Goal: Information Seeking & Learning: Learn about a topic

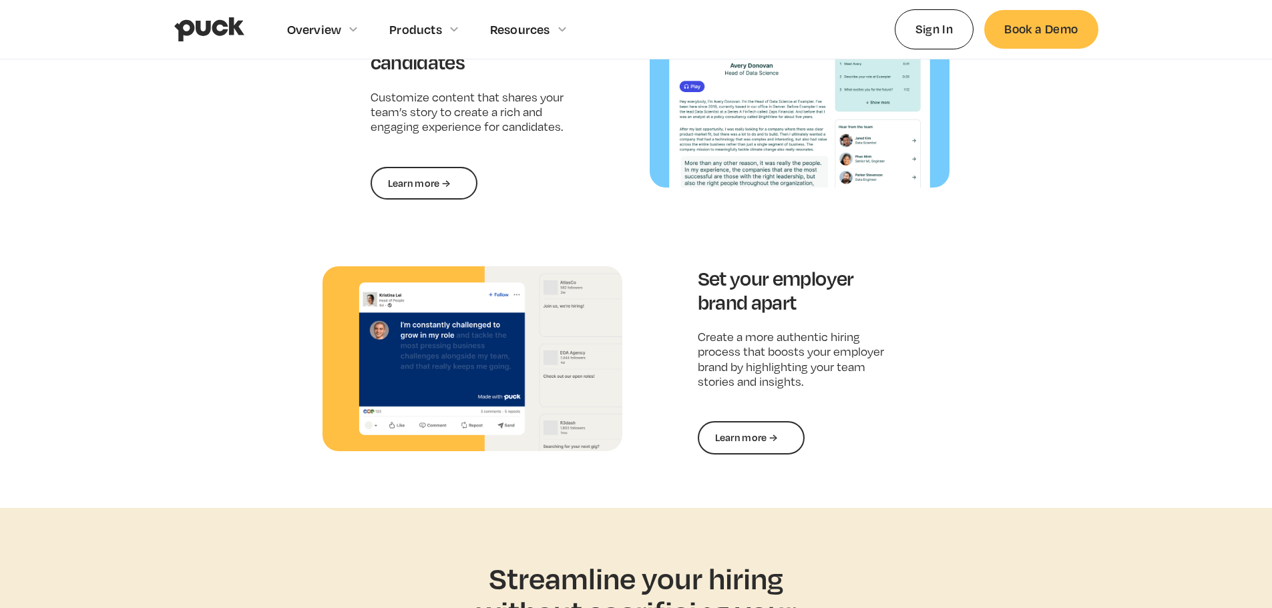
scroll to position [1866, 0]
click at [735, 431] on link "Learn more →" at bounding box center [751, 438] width 107 height 33
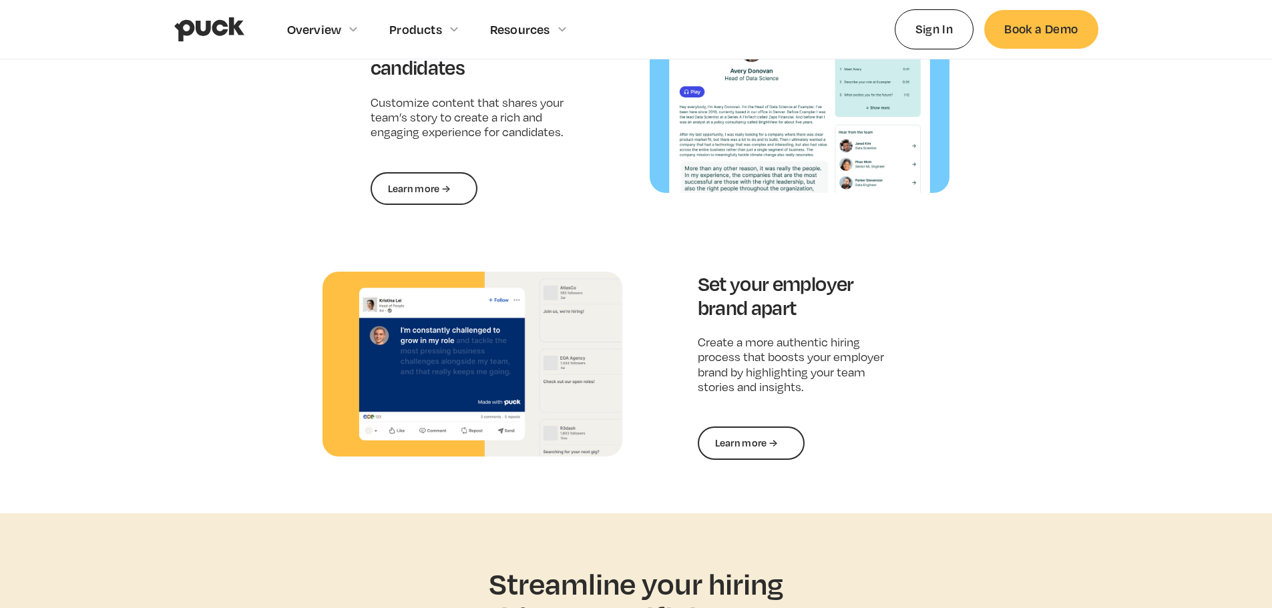
scroll to position [1860, 0]
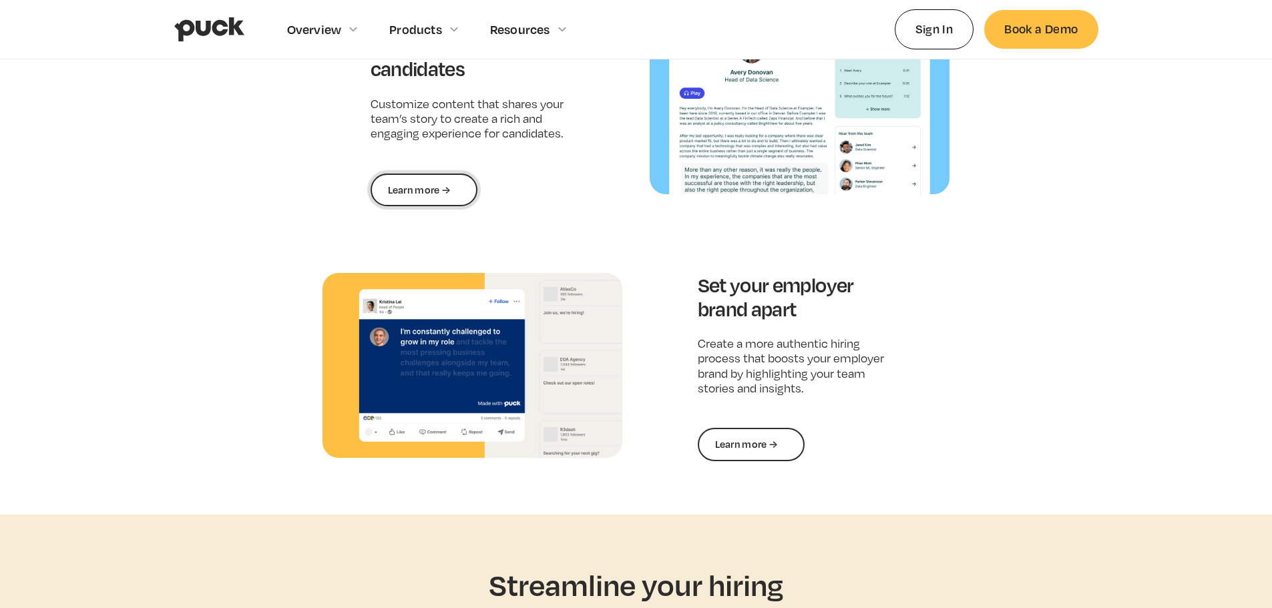
click at [449, 176] on link "Learn more →" at bounding box center [424, 190] width 107 height 33
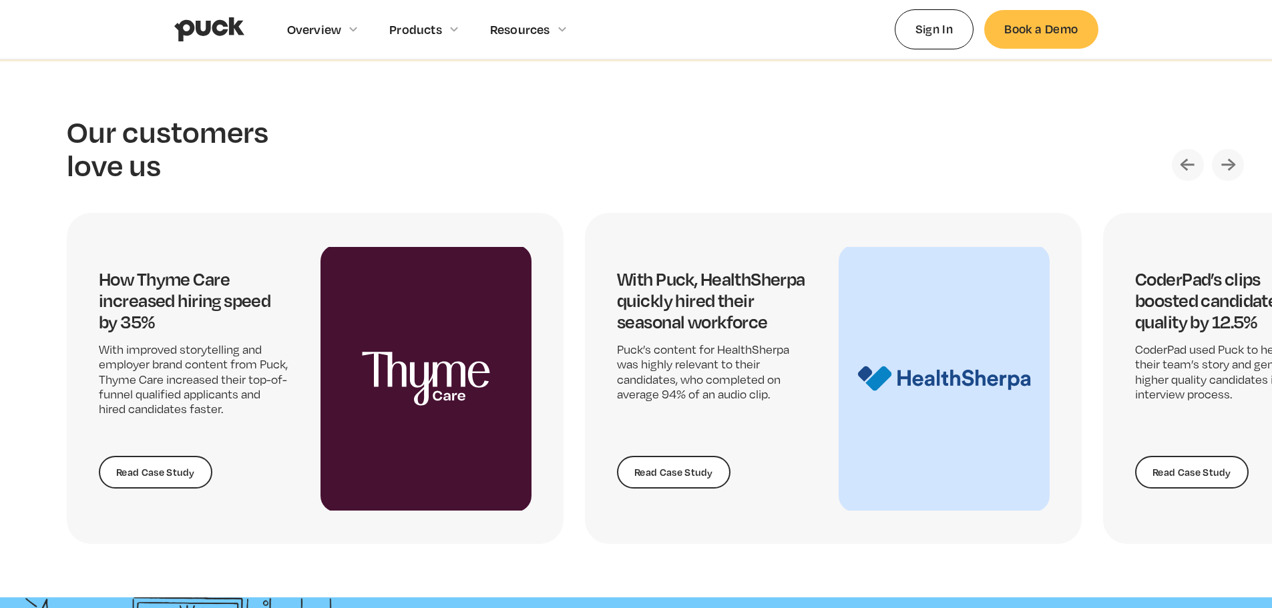
scroll to position [2782, 0]
click at [1233, 155] on img "Next slide" at bounding box center [1228, 164] width 32 height 32
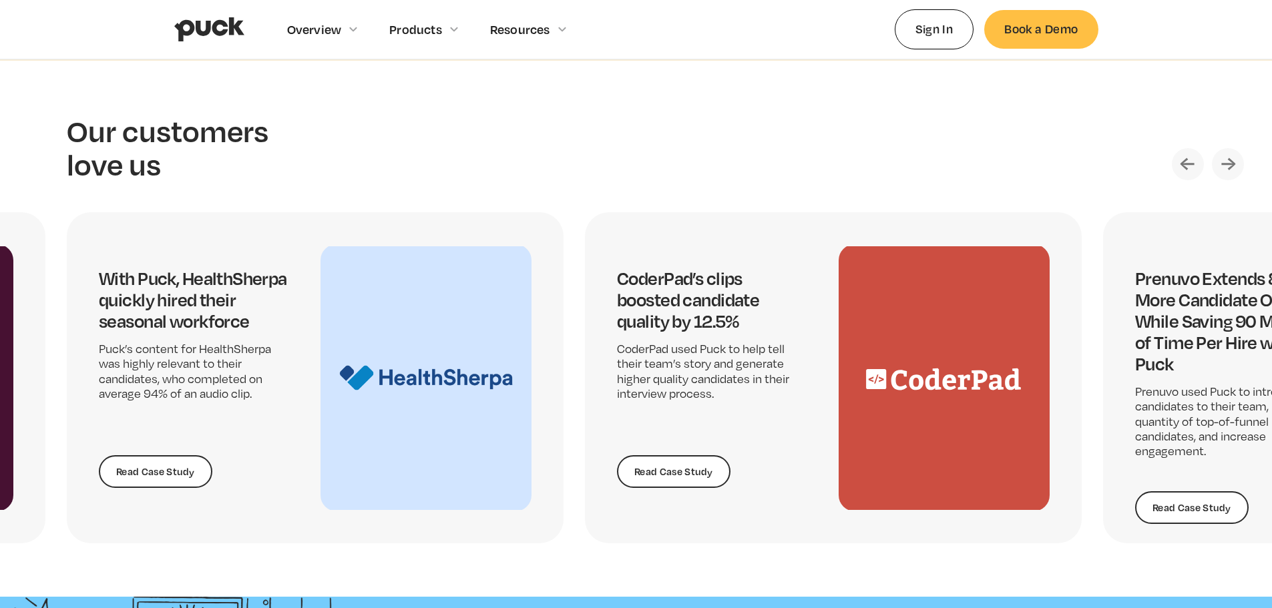
click at [1233, 155] on img "Next slide" at bounding box center [1228, 164] width 32 height 32
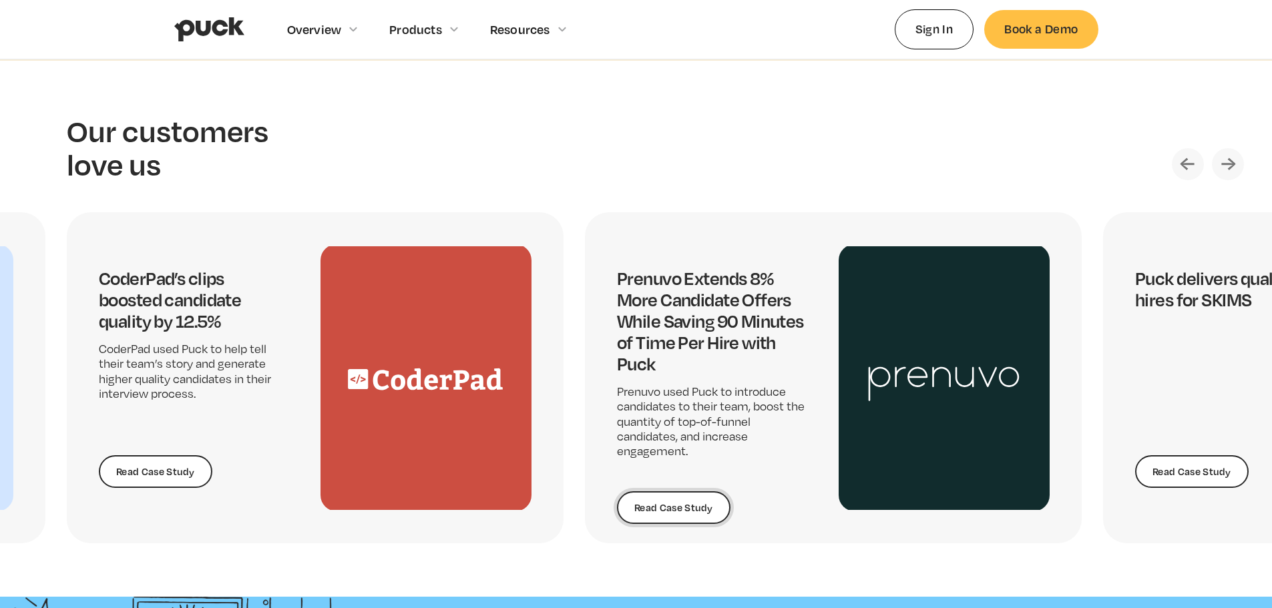
click at [682, 503] on link "Read Case Study" at bounding box center [674, 508] width 114 height 33
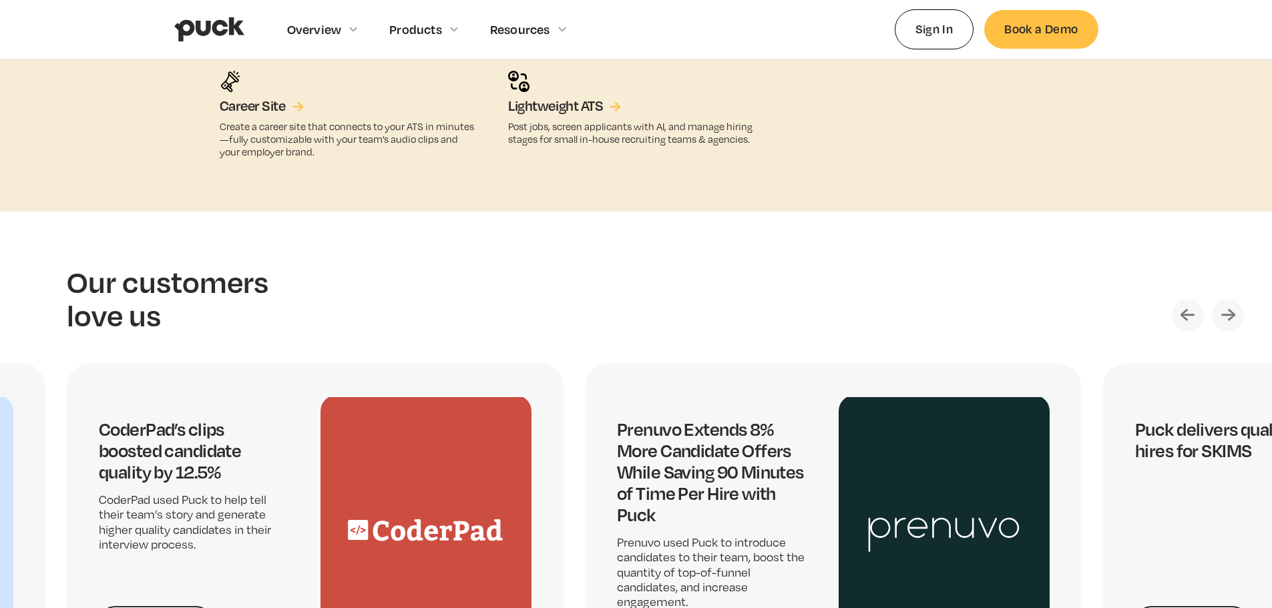
scroll to position [2630, 0]
click at [1232, 319] on img "Next slide" at bounding box center [1228, 317] width 32 height 32
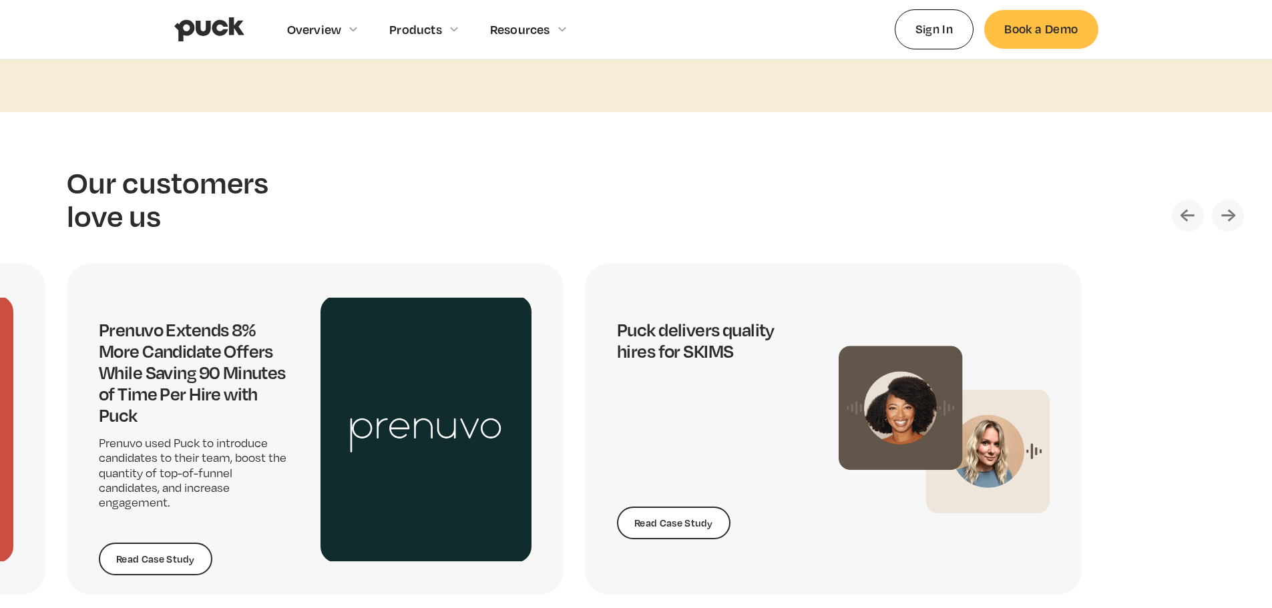
scroll to position [2731, 0]
click at [1229, 218] on img "Next slide" at bounding box center [1228, 215] width 32 height 32
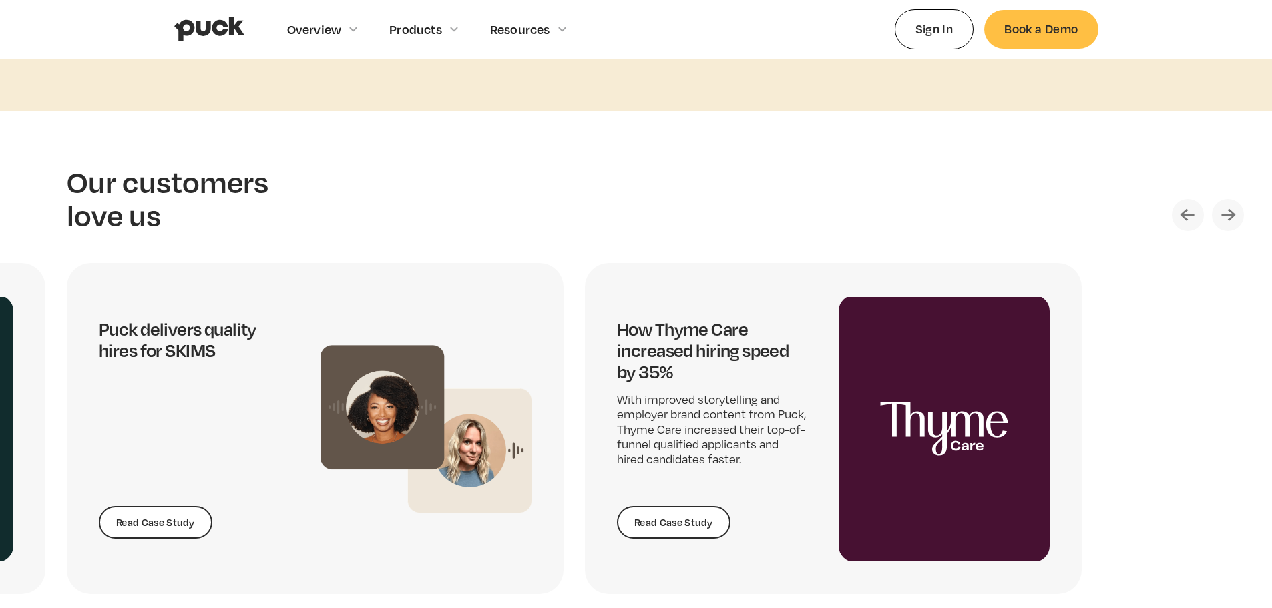
click at [1229, 218] on img "Next slide" at bounding box center [1228, 215] width 32 height 32
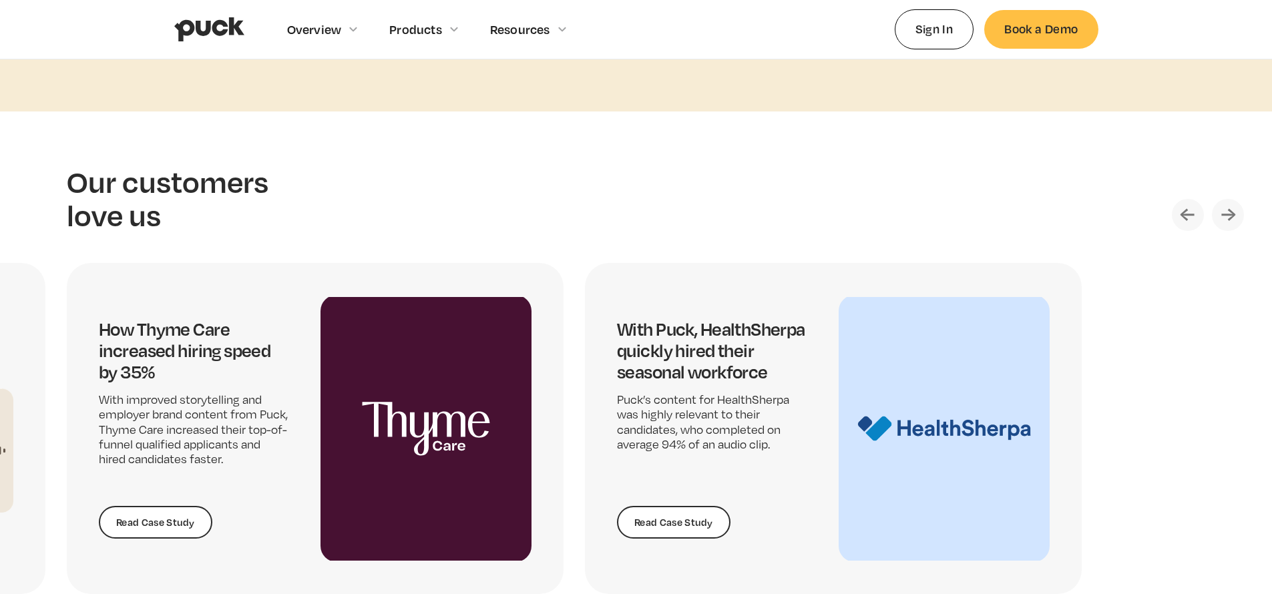
click at [1229, 218] on img "Next slide" at bounding box center [1228, 215] width 32 height 32
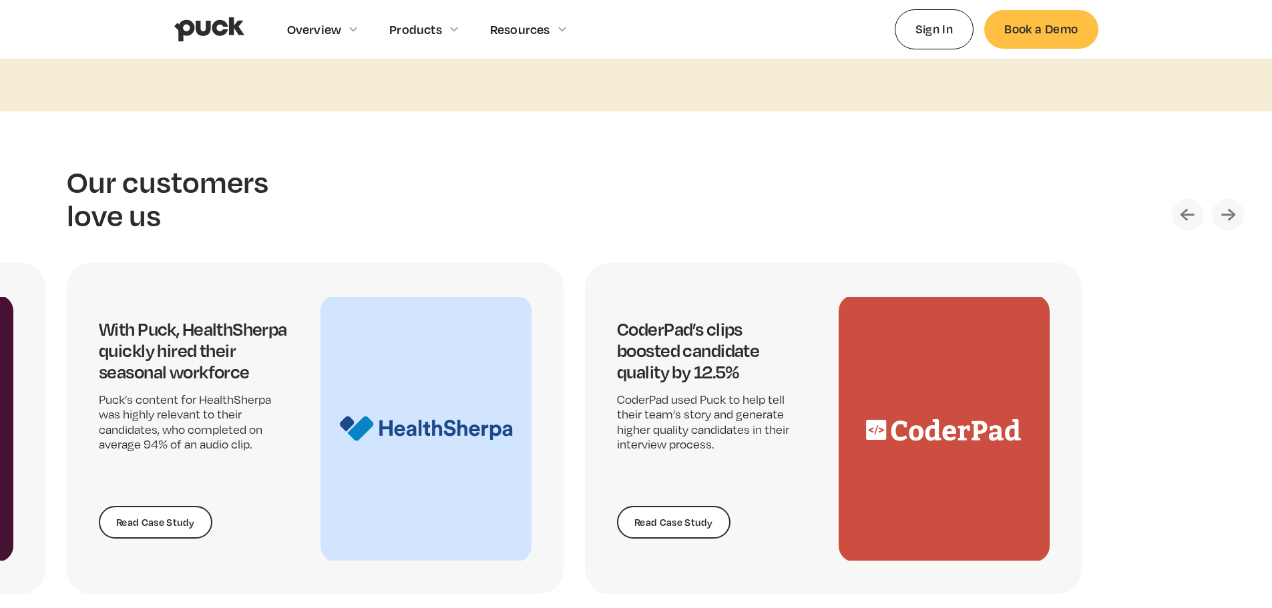
click at [1229, 218] on img "Next slide" at bounding box center [1228, 215] width 32 height 32
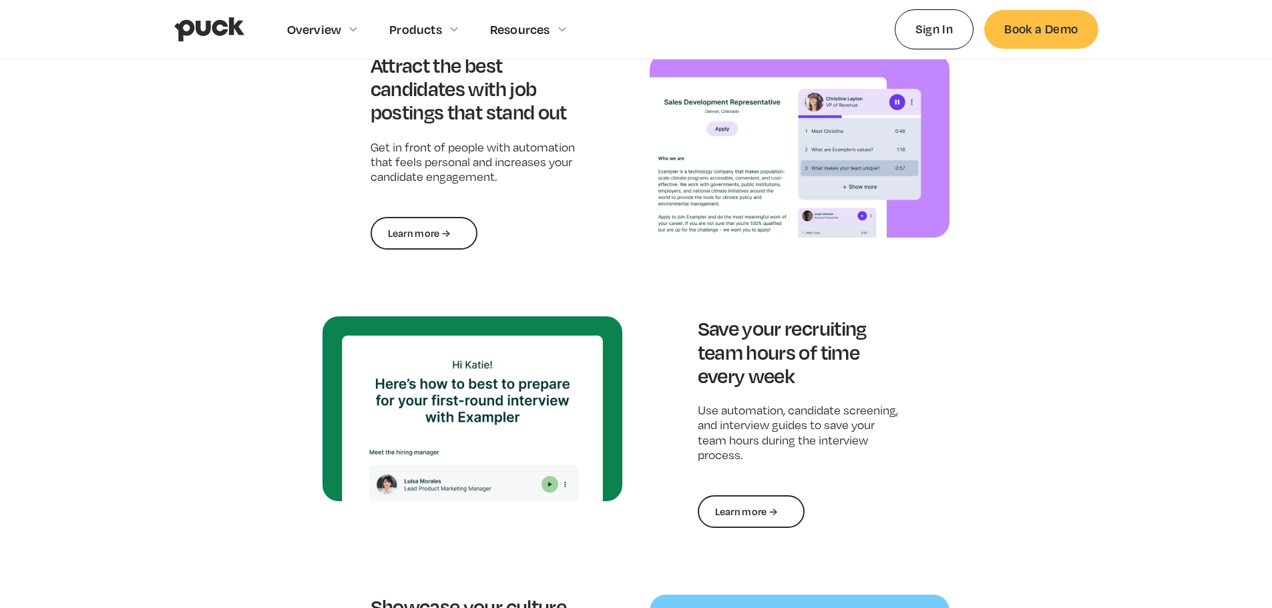
scroll to position [1273, 0]
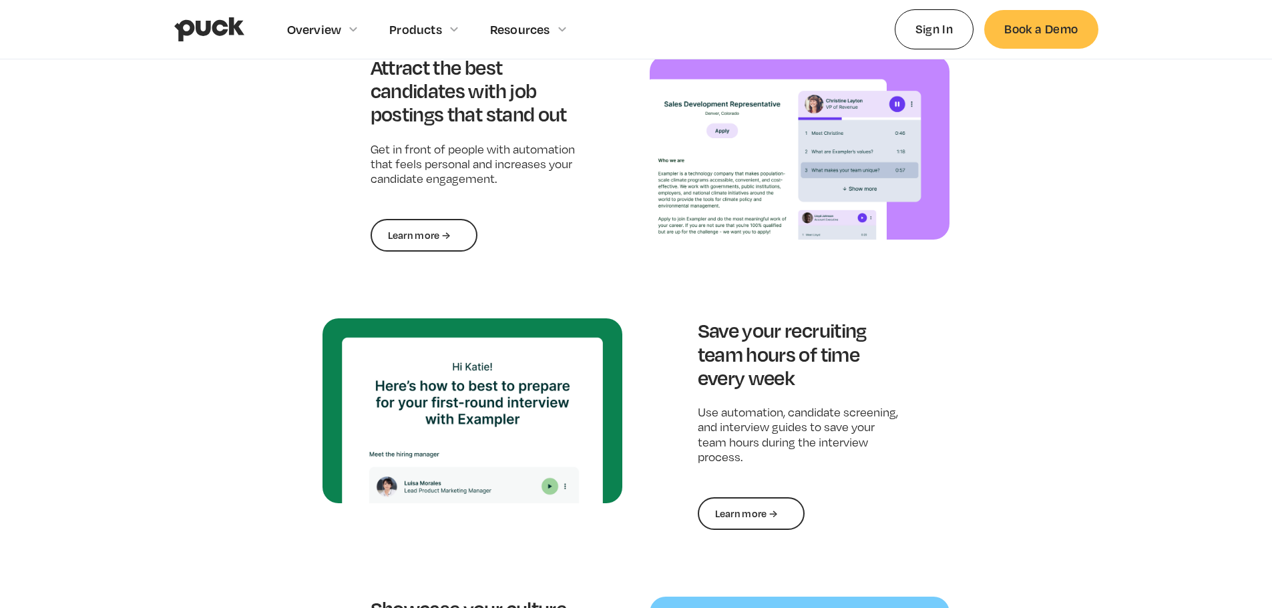
scroll to position [1866, 0]
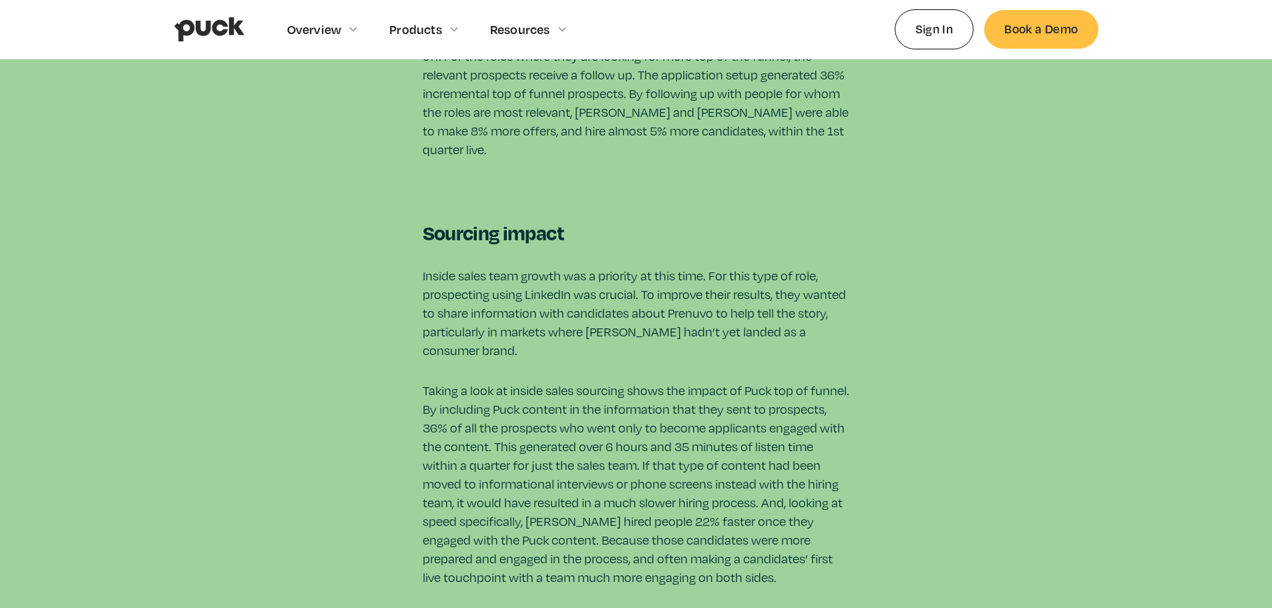
scroll to position [3597, 0]
